Goal: Task Accomplishment & Management: Manage account settings

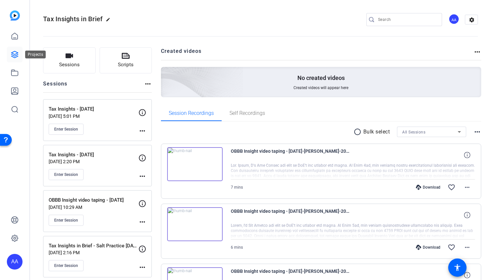
click at [13, 54] on icon at bounding box center [15, 55] width 8 height 8
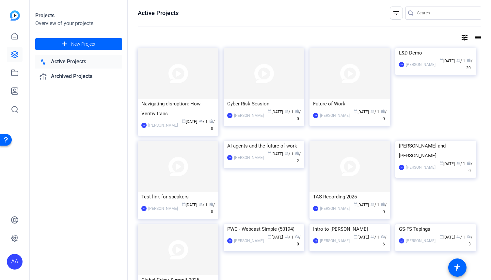
click at [396, 13] on mat-icon "filter_list" at bounding box center [396, 13] width 8 height 8
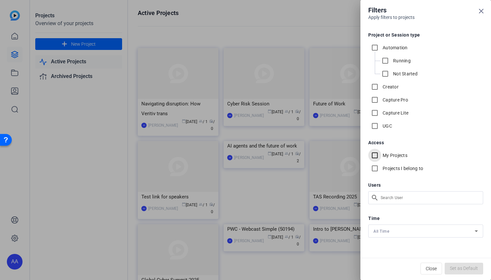
click at [376, 156] on input "My Projects" at bounding box center [374, 155] width 13 height 13
checkbox input "true"
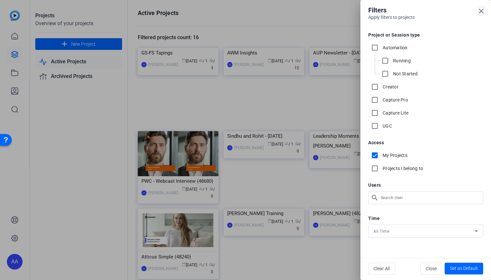
click at [480, 13] on icon at bounding box center [481, 11] width 8 height 8
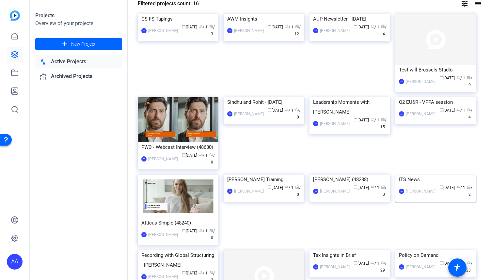
scroll to position [65, 0]
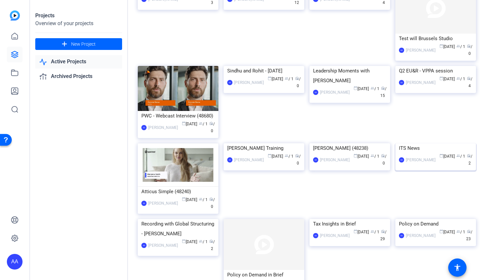
click at [411, 153] on div "ITS News" at bounding box center [435, 148] width 73 height 10
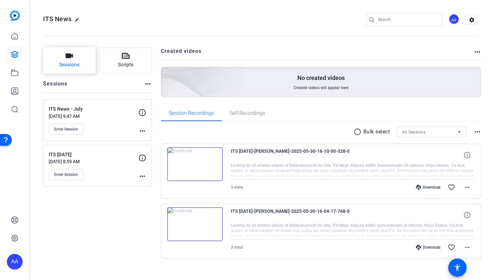
click at [77, 64] on span "Sessions" at bounding box center [69, 65] width 21 height 8
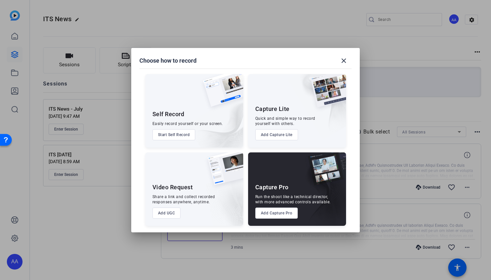
click at [286, 212] on button "Add Capture Pro" at bounding box center [276, 212] width 43 height 11
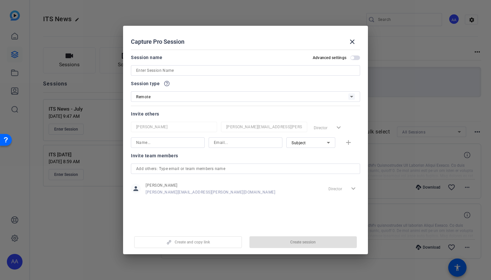
click at [188, 70] on input at bounding box center [245, 71] width 219 height 8
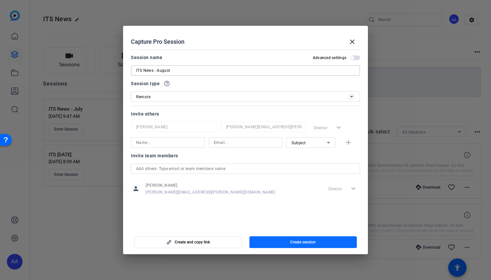
type input "ITS News - August"
click at [316, 246] on span "button" at bounding box center [303, 242] width 108 height 16
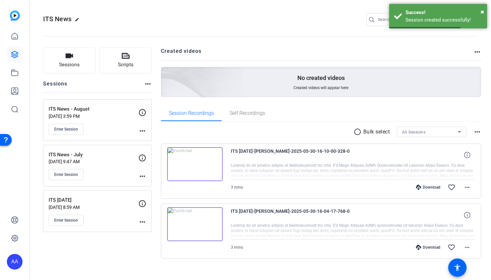
click at [140, 131] on mat-icon "more_horiz" at bounding box center [142, 131] width 8 height 8
click at [153, 141] on span "Edit Session" at bounding box center [159, 140] width 30 height 8
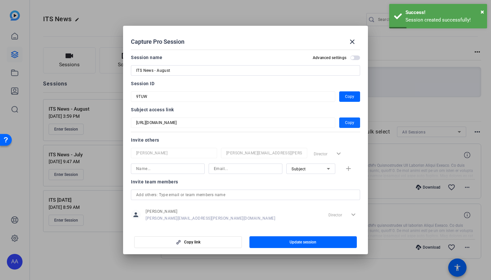
click at [346, 124] on span "Copy" at bounding box center [349, 123] width 9 height 8
